Goal: Task Accomplishment & Management: Complete application form

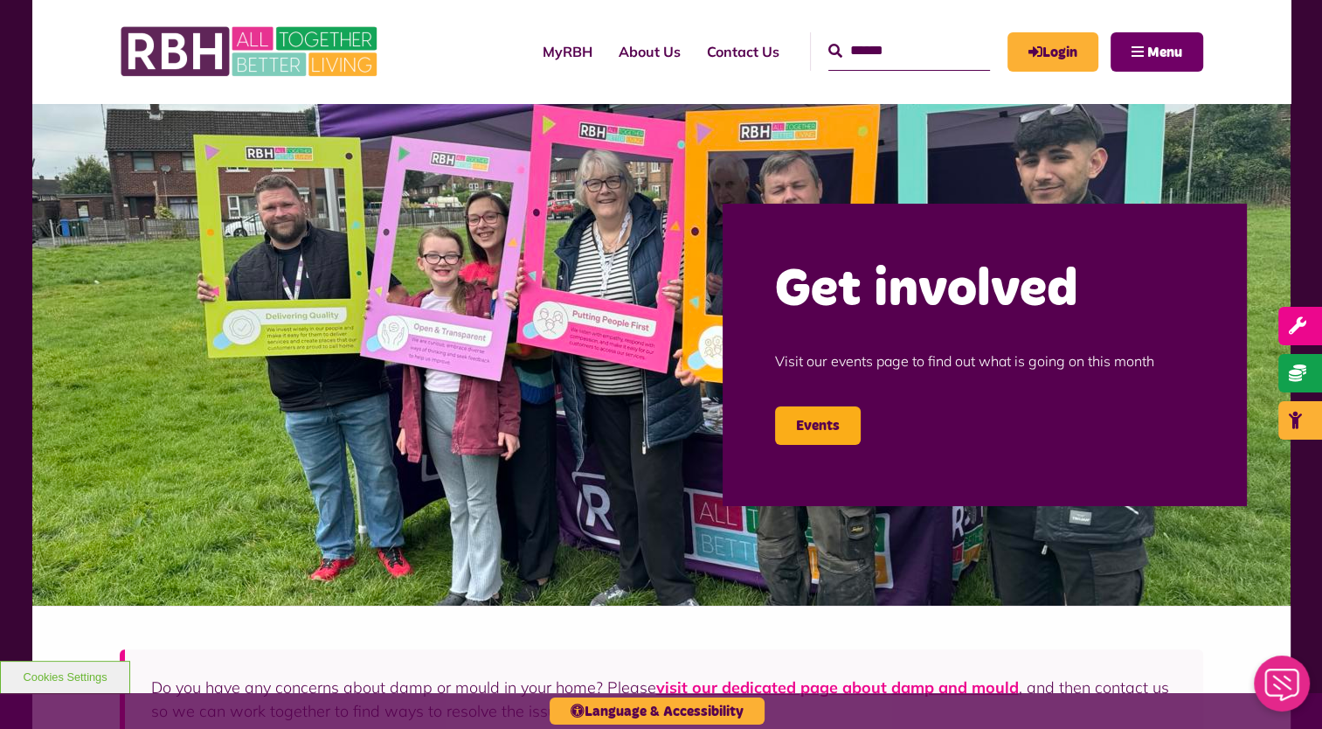
click at [1120, 60] on button "Menu" at bounding box center [1156, 51] width 93 height 39
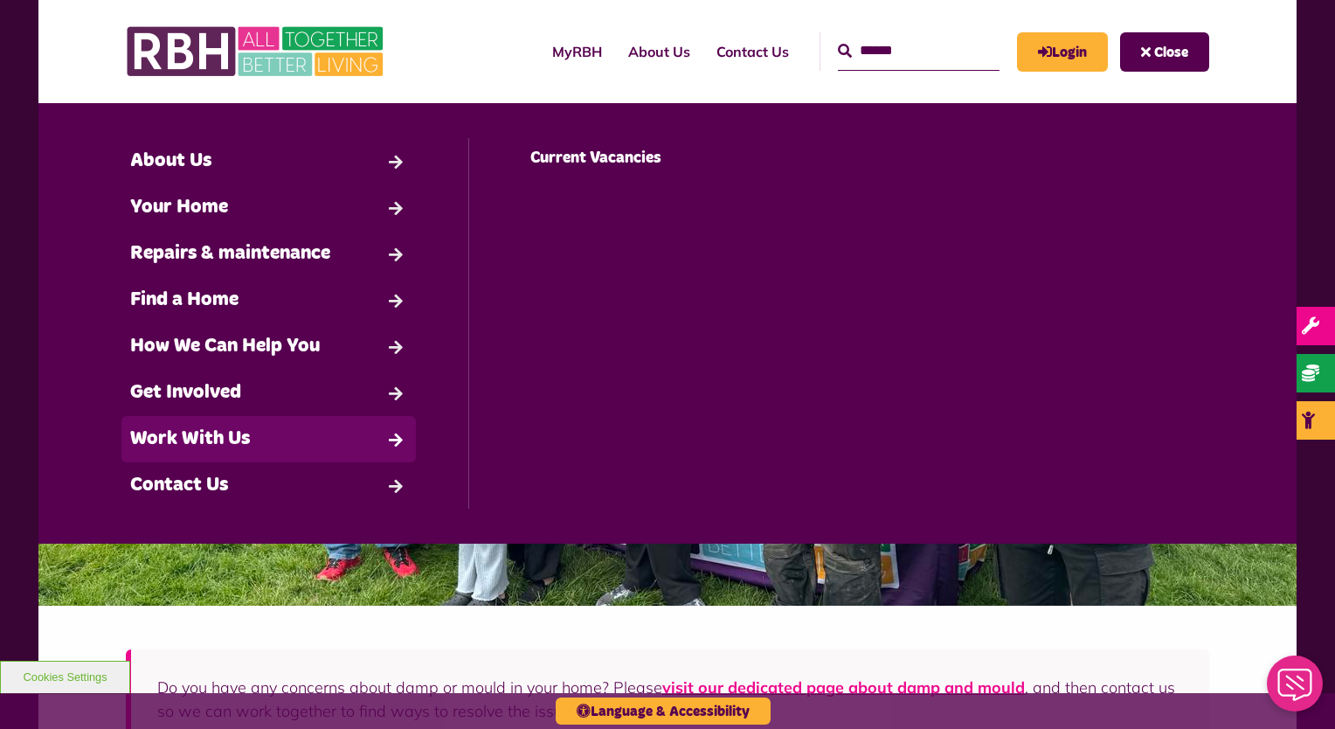
click at [224, 431] on link "Work With Us" at bounding box center [268, 439] width 294 height 46
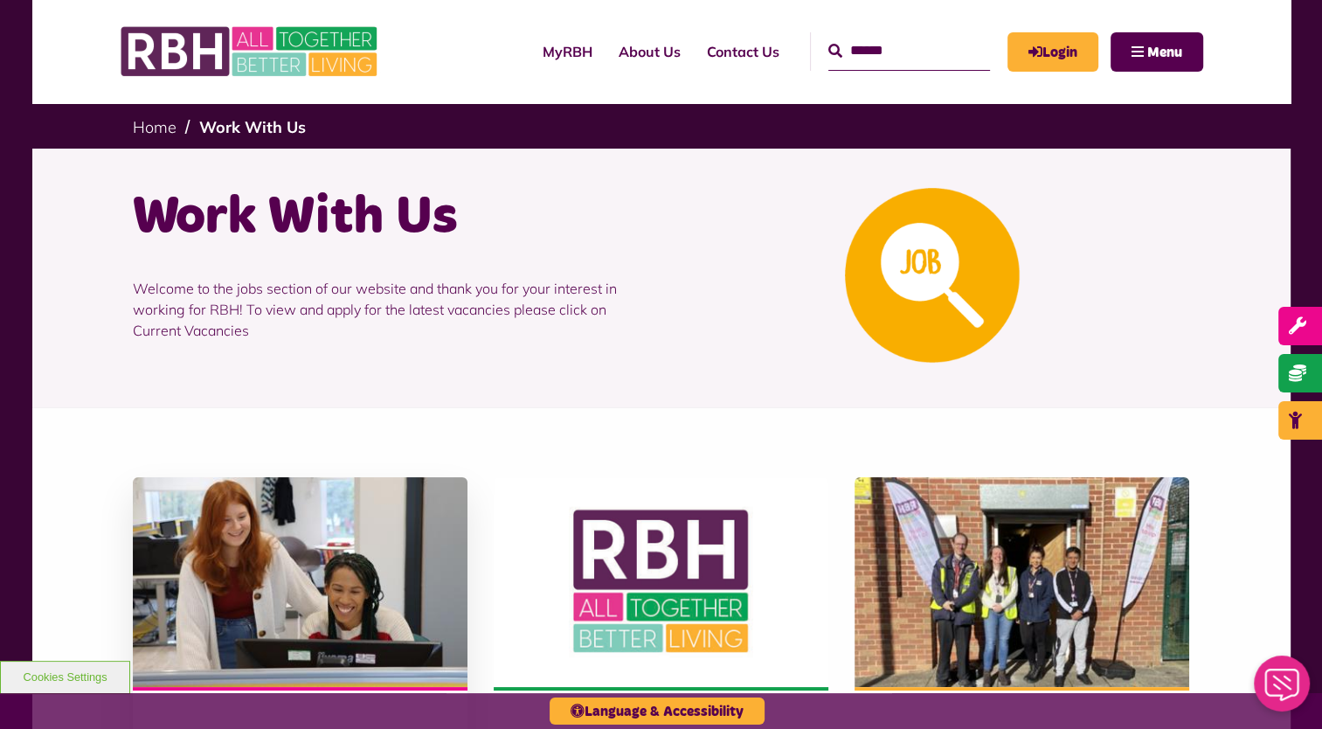
click at [252, 528] on img at bounding box center [300, 582] width 335 height 210
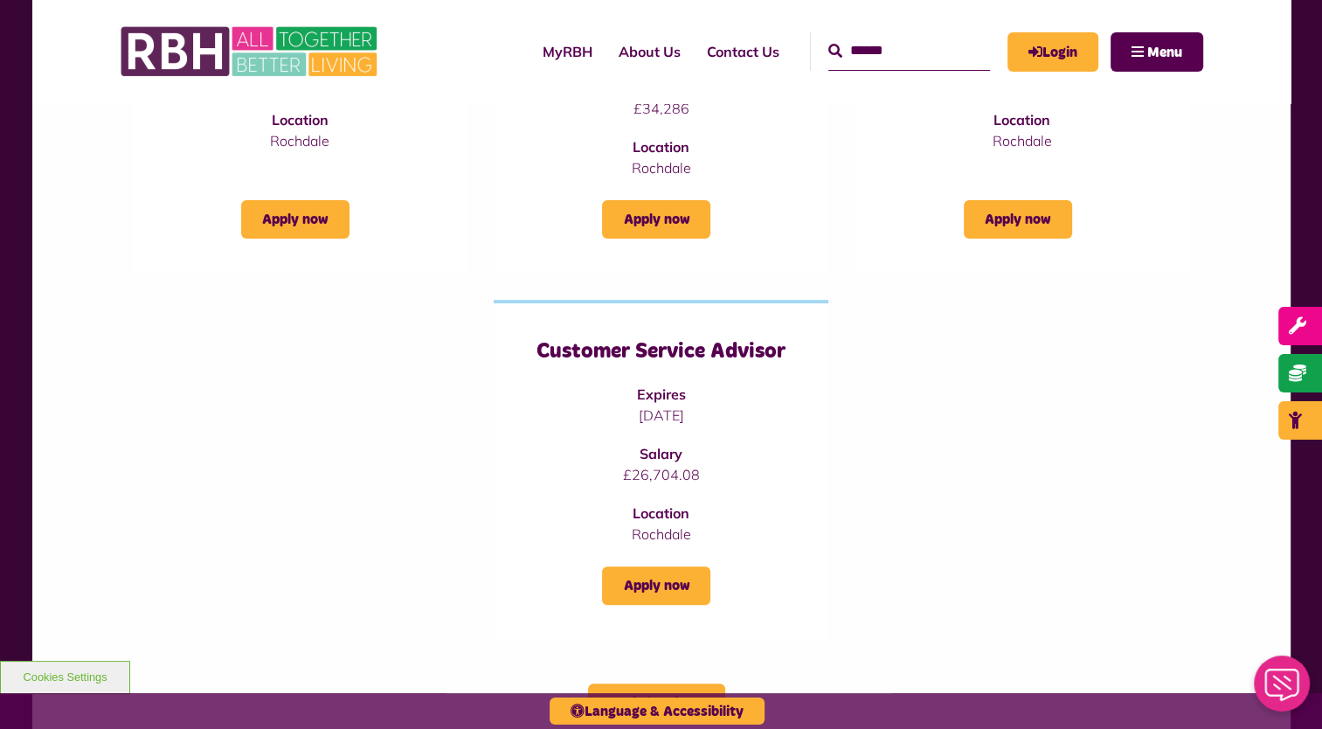
scroll to position [452, 0]
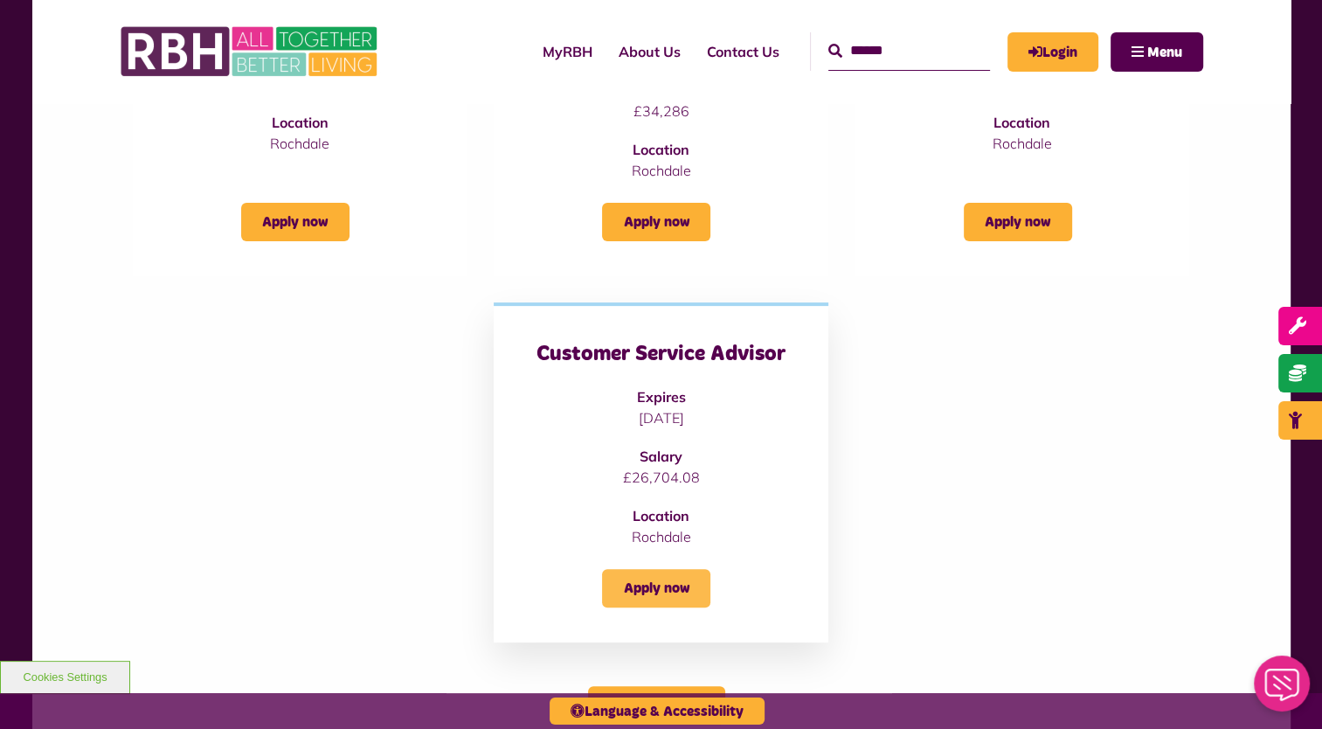
click at [639, 585] on link "Apply now" at bounding box center [656, 588] width 108 height 38
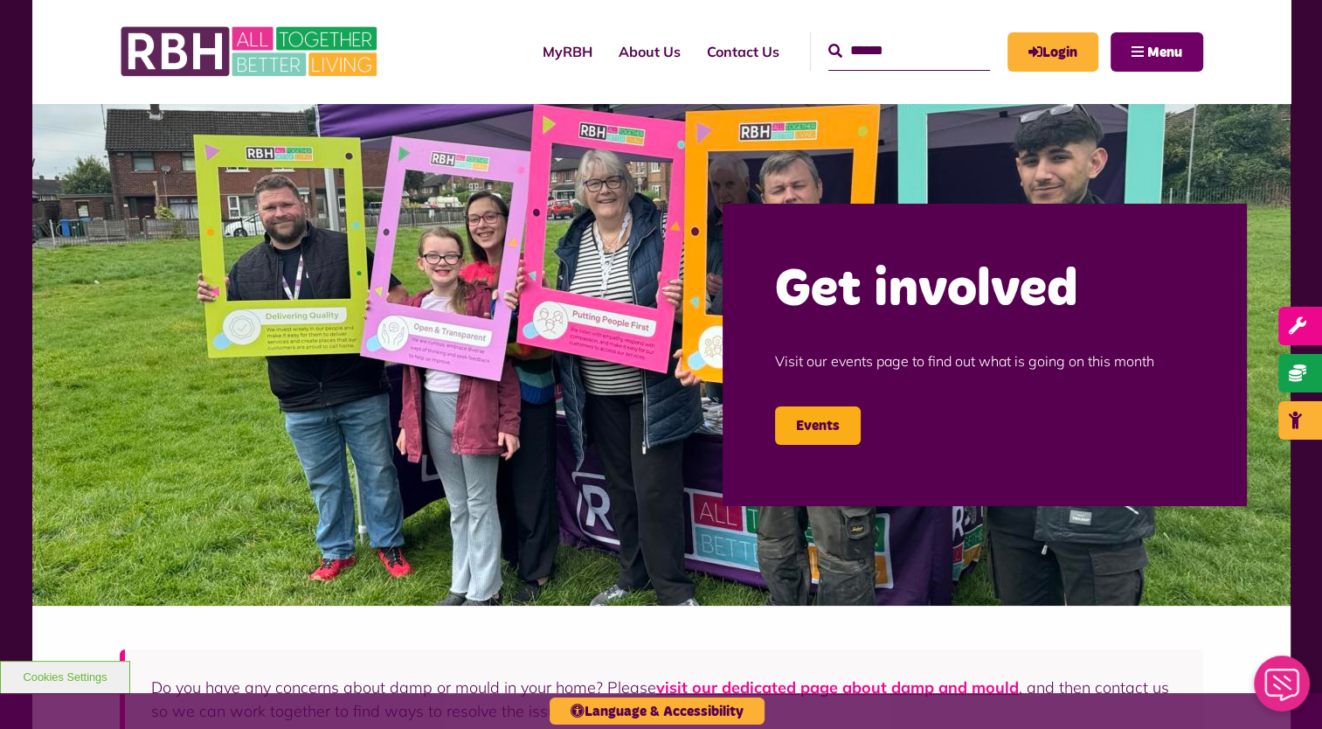
click at [1140, 59] on button "Menu" at bounding box center [1156, 51] width 93 height 39
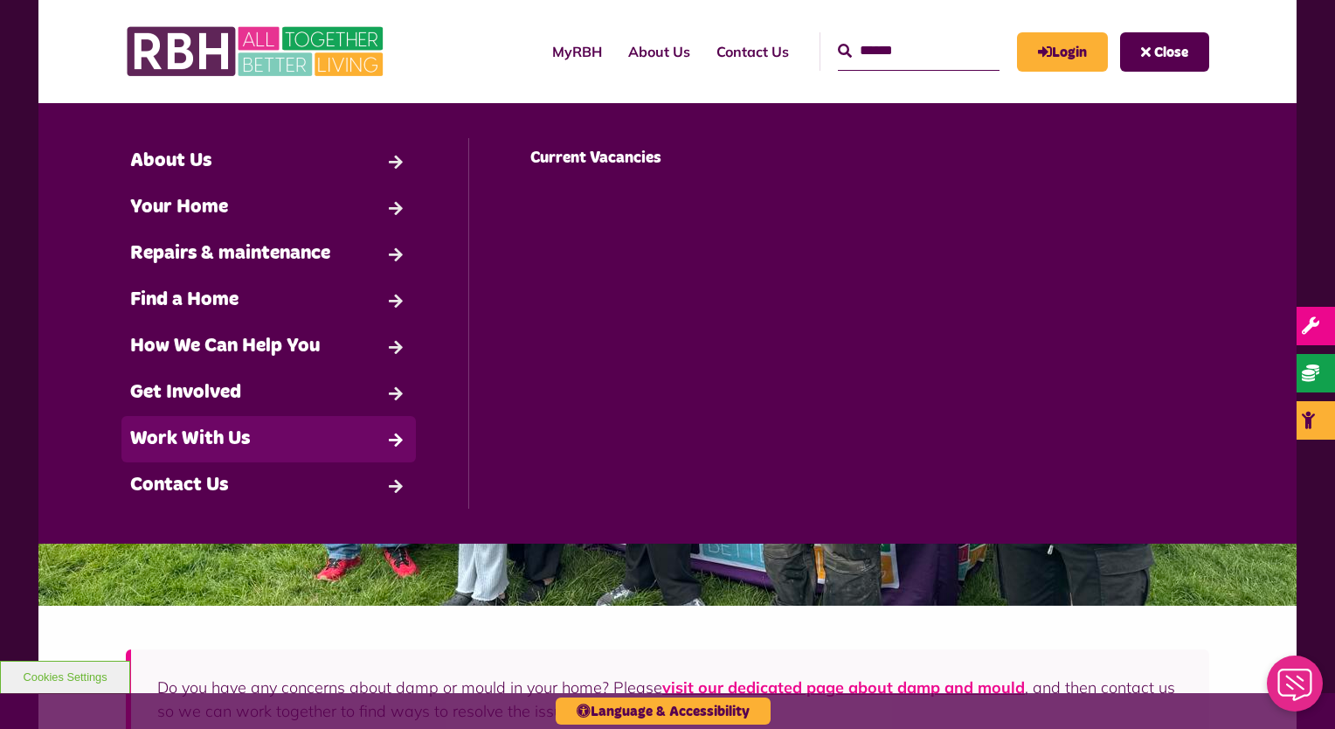
click at [203, 429] on link "Work With Us" at bounding box center [268, 439] width 294 height 46
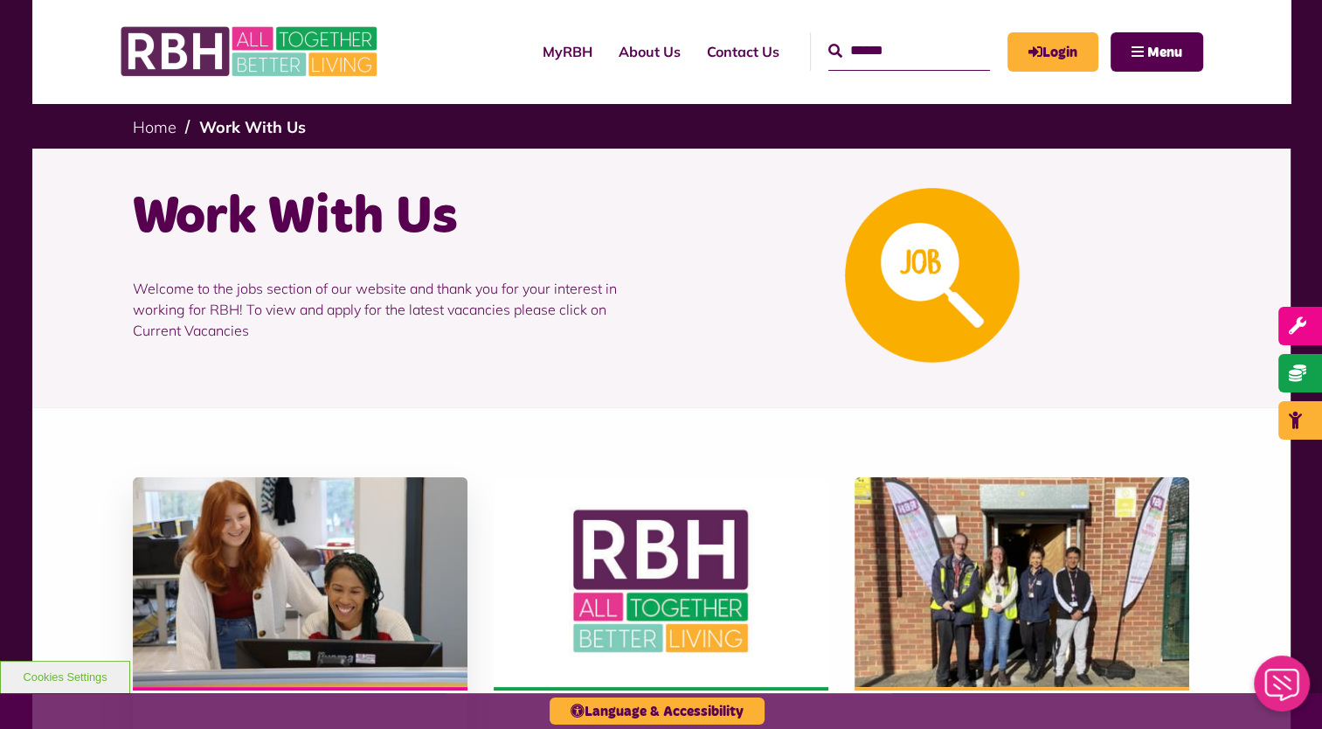
click at [300, 520] on img at bounding box center [300, 582] width 335 height 210
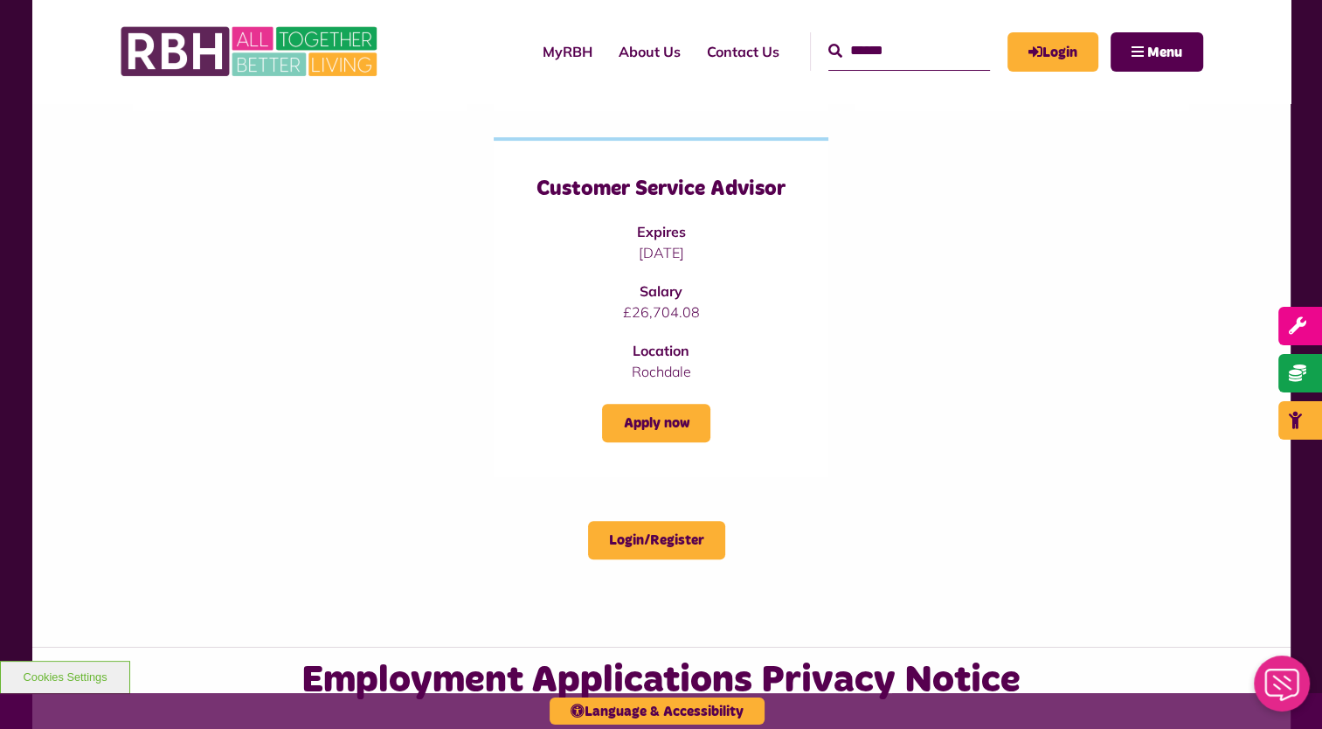
scroll to position [614, 0]
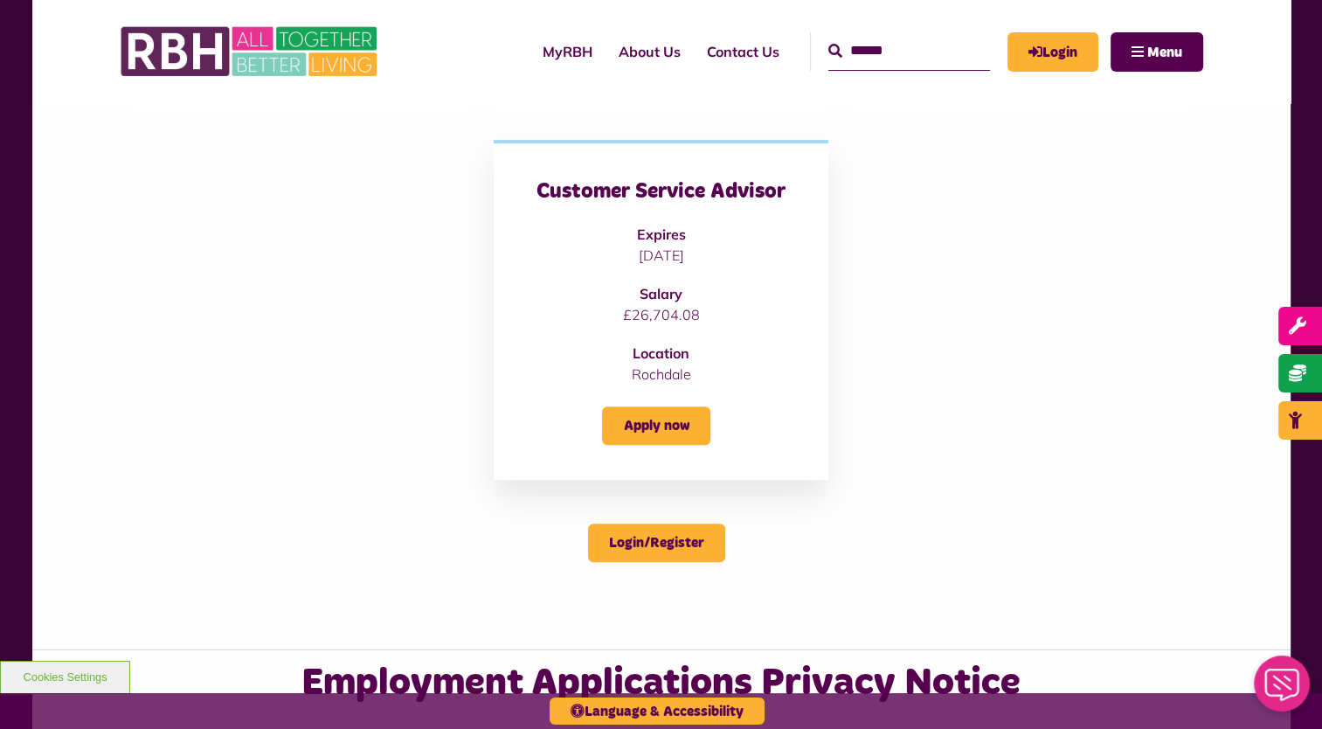
click at [687, 203] on h3 "Customer Service Advisor" at bounding box center [661, 191] width 265 height 27
click at [687, 418] on link "Apply now" at bounding box center [656, 425] width 108 height 38
